Goal: Transaction & Acquisition: Purchase product/service

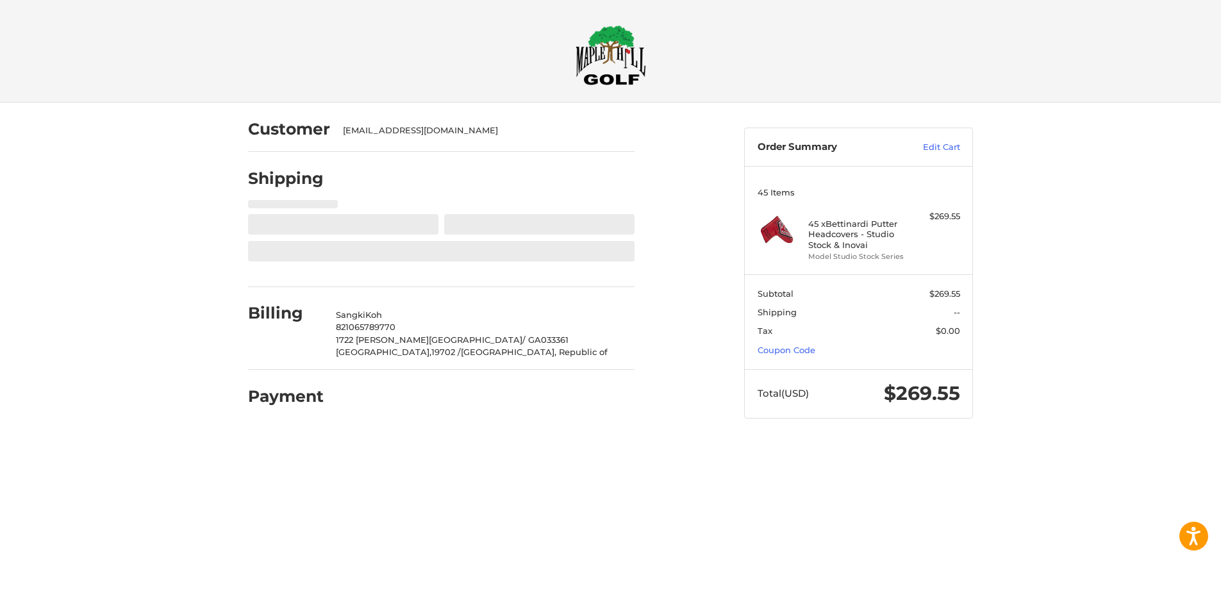
select select "**"
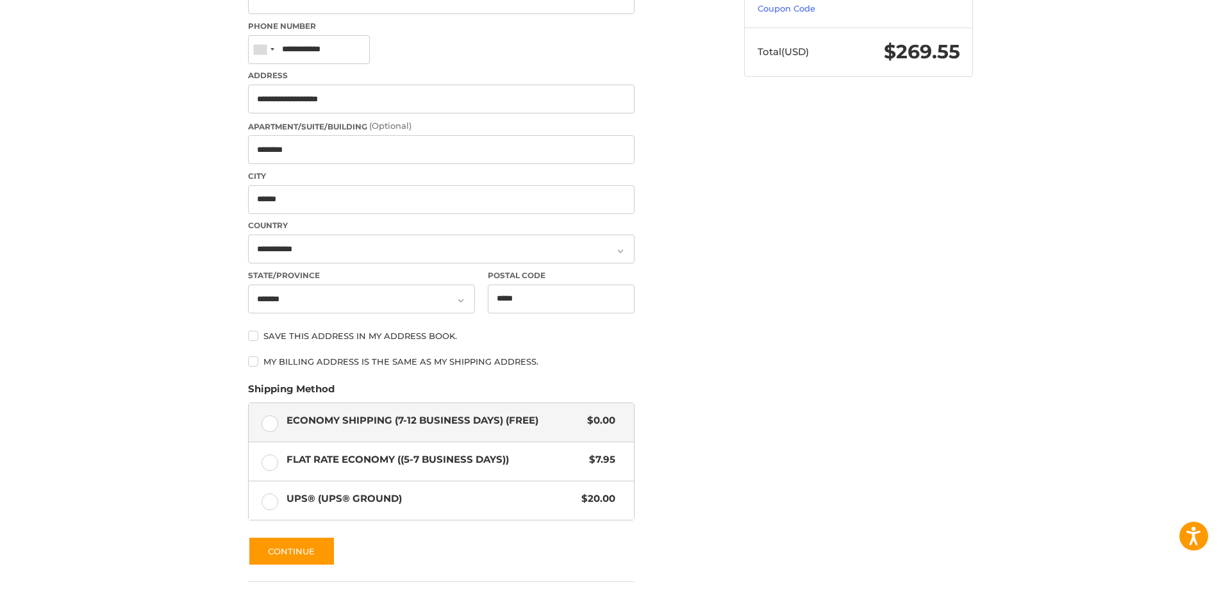
scroll to position [171, 0]
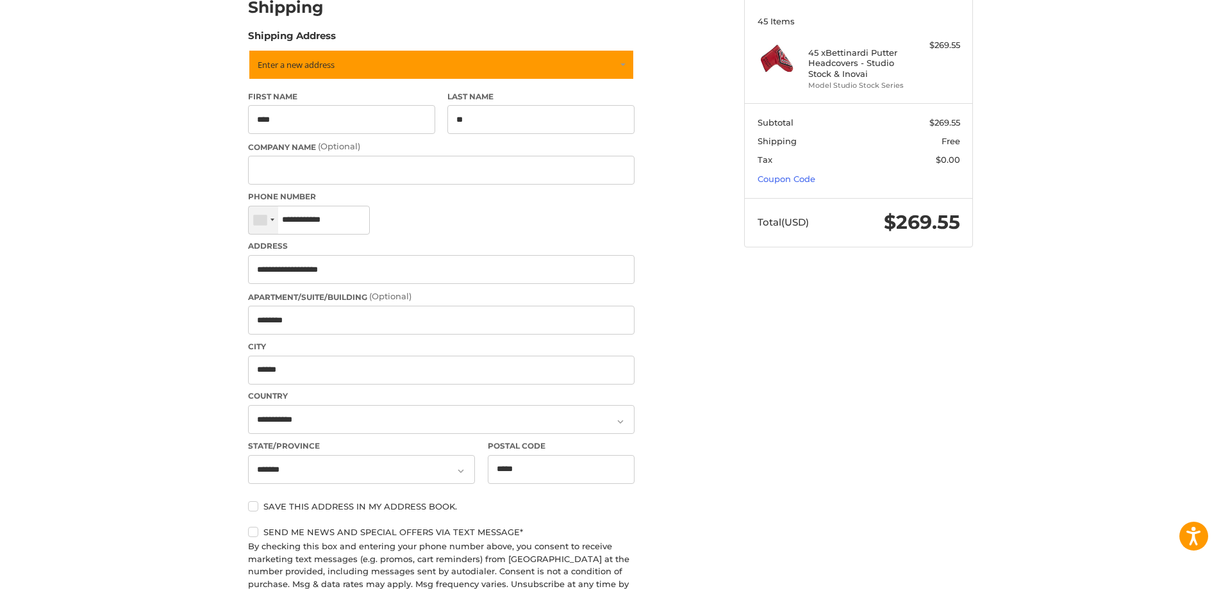
click at [272, 224] on div at bounding box center [263, 220] width 29 height 28
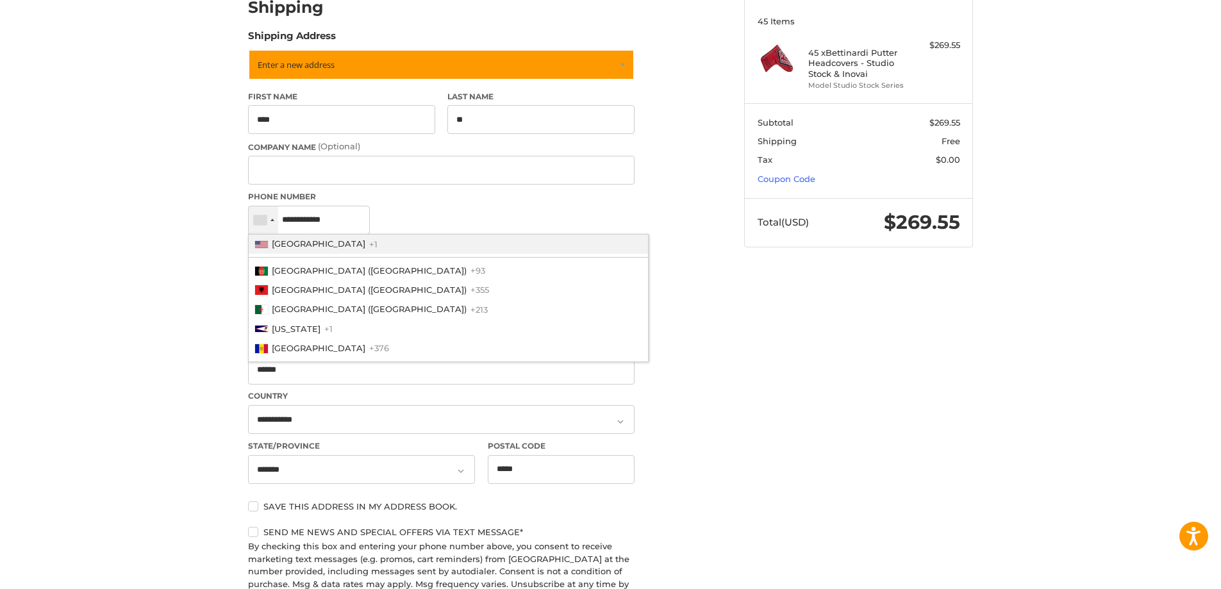
click at [279, 244] on span "[GEOGRAPHIC_DATA]" at bounding box center [319, 243] width 94 height 10
type input "**********"
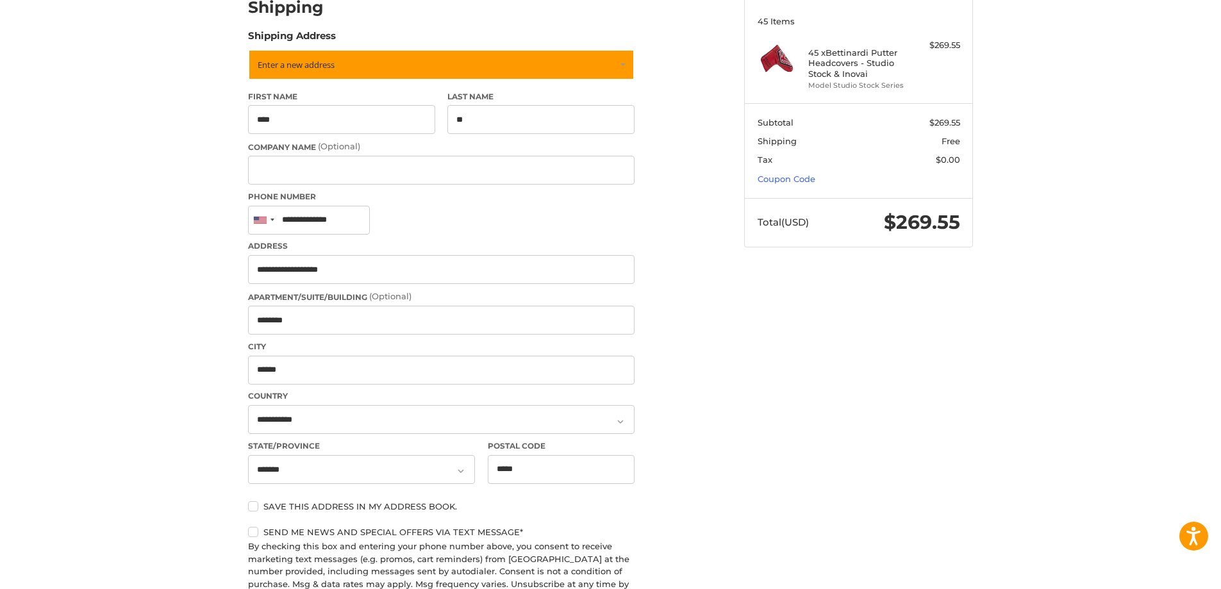
click at [164, 298] on div "Customer [EMAIL_ADDRESS][DOMAIN_NAME] Shipping POWERED BY We’ve got you covered…" at bounding box center [610, 463] width 1221 height 1064
click at [164, 299] on div "Customer [EMAIL_ADDRESS][DOMAIN_NAME] Shipping POWERED BY We’ve got you covered…" at bounding box center [610, 463] width 1221 height 1064
click at [1191, 412] on div "Customer [EMAIL_ADDRESS][DOMAIN_NAME] Shipping POWERED BY We’ve got you covered…" at bounding box center [610, 463] width 1221 height 1064
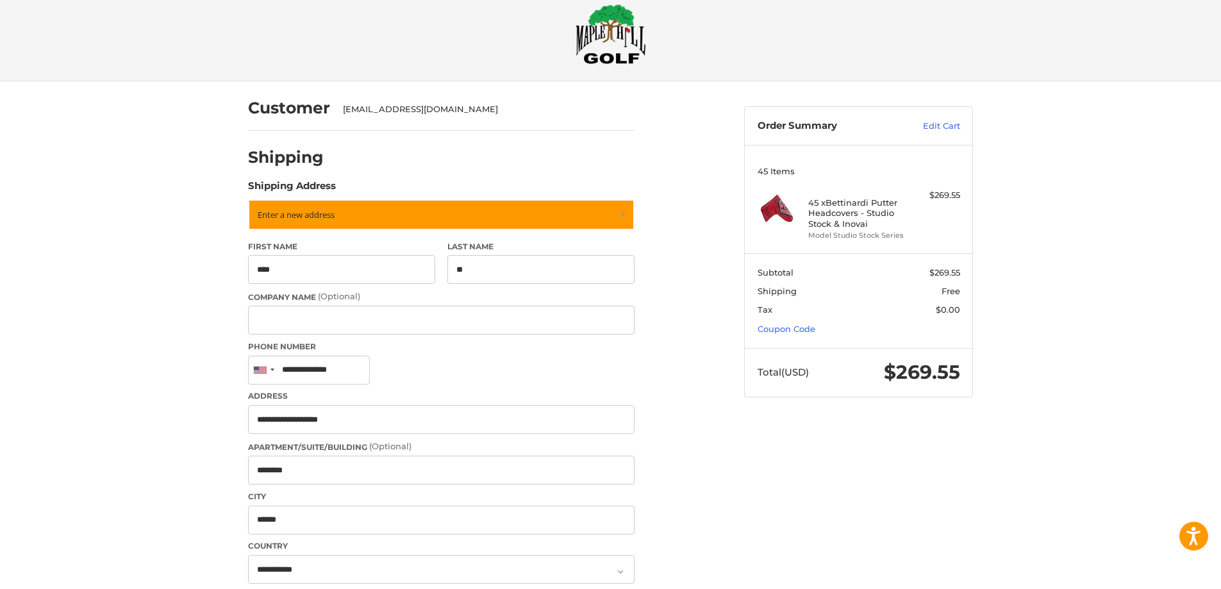
scroll to position [0, 0]
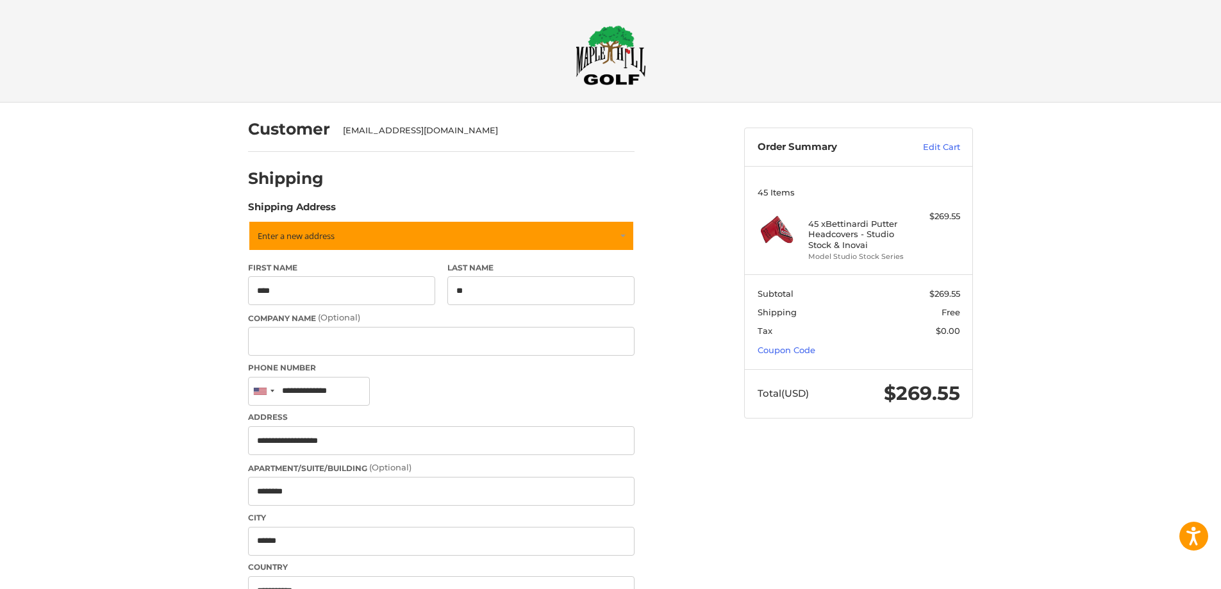
click at [610, 66] on img at bounding box center [611, 55] width 71 height 60
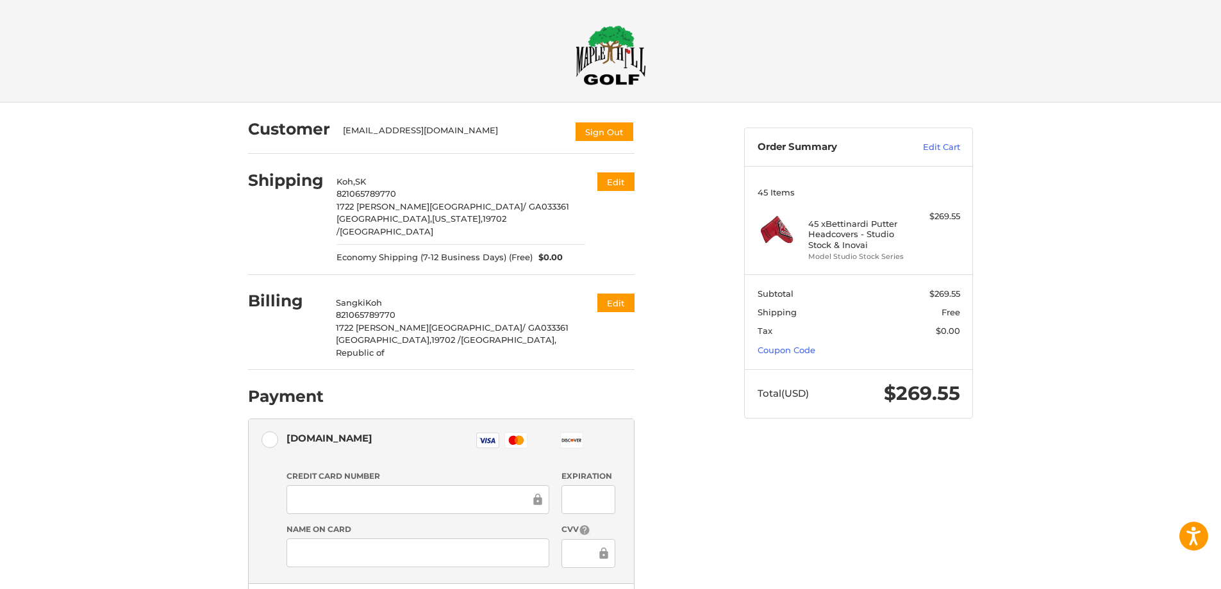
click at [97, 472] on div "Customer [EMAIL_ADDRESS][DOMAIN_NAME] Sign Out Shipping Koh, SK 821065789770 [S…" at bounding box center [610, 472] width 1221 height 738
click at [1069, 356] on div "Customer [EMAIL_ADDRESS][DOMAIN_NAME] Sign Out Shipping Koh, SK 821065789770 [S…" at bounding box center [610, 472] width 1221 height 738
click at [183, 339] on div "Customer [EMAIL_ADDRESS][DOMAIN_NAME] Sign Out Shipping Koh, SK 821065789770 [S…" at bounding box center [610, 472] width 1221 height 738
click at [1036, 328] on div "Customer lgewwww@naver.com Sign Out Shipping Koh, SK 821065789770 1722 Otts Cha…" at bounding box center [610, 472] width 1221 height 738
